Goal: Find specific page/section

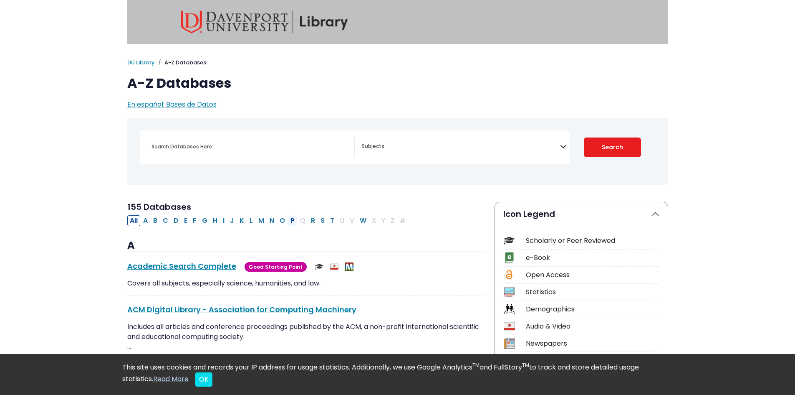
click at [291, 222] on button "P" at bounding box center [292, 220] width 9 height 11
select select "Database Subject Filter"
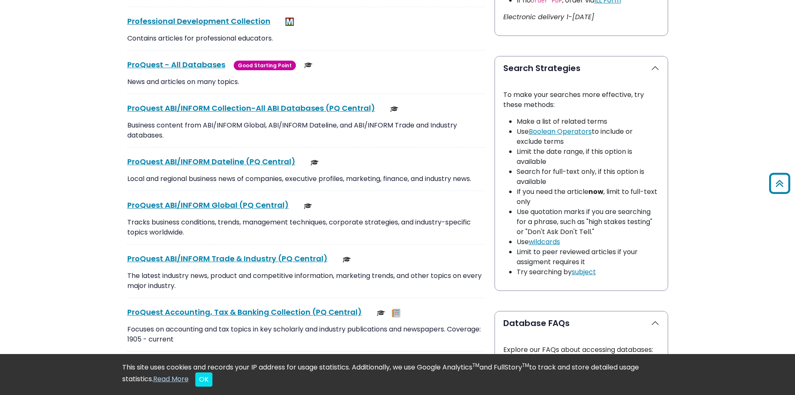
scroll to position [585, 0]
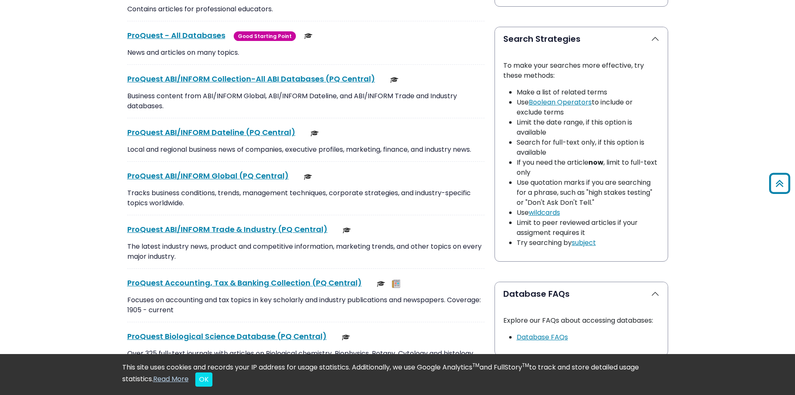
click at [173, 43] on div "ProQuest - All Databases This link opens in a new window Good Starting Point Go…" at bounding box center [305, 47] width 357 height 35
click at [175, 38] on link "ProQuest - All Databases This link opens in a new window" at bounding box center [176, 35] width 98 height 10
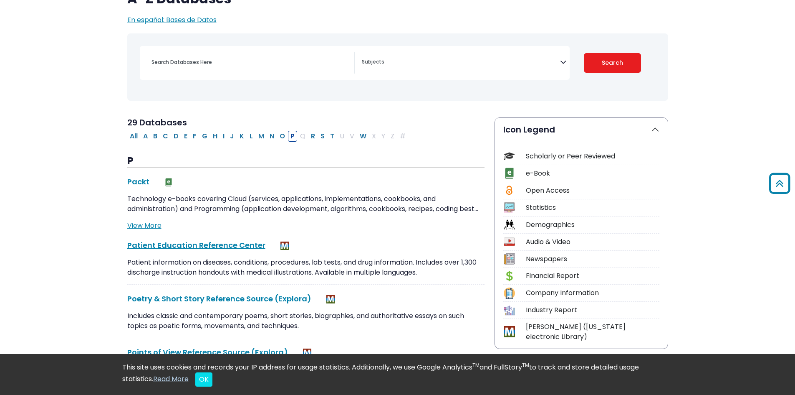
scroll to position [0, 0]
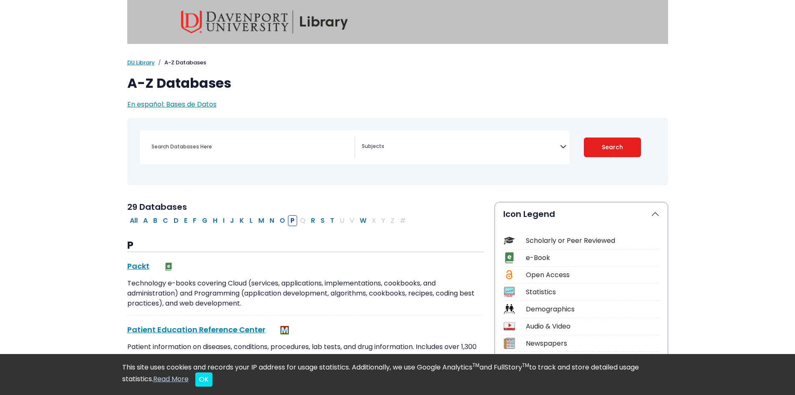
select select "Database Subject Filter"
click at [140, 63] on link "DU Library" at bounding box center [141, 62] width 28 height 8
